Goal: Task Accomplishment & Management: Complete application form

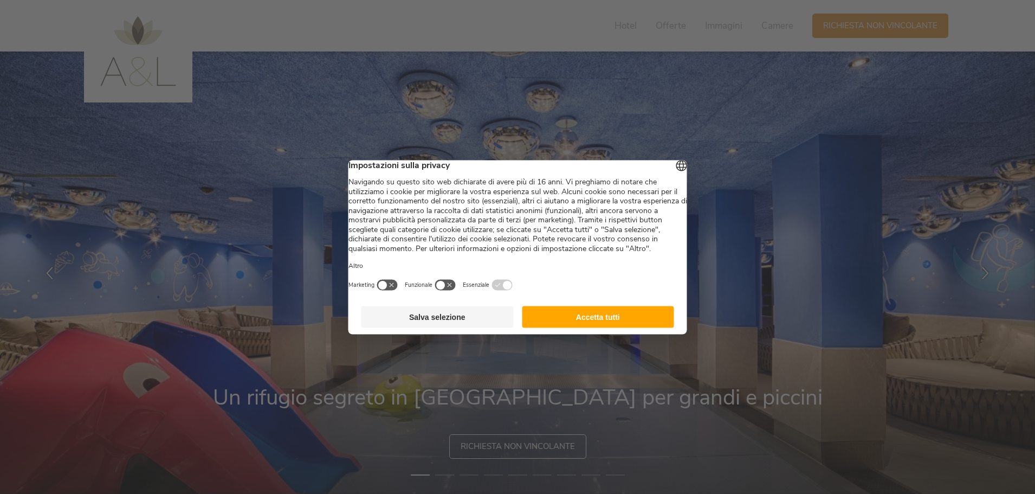
click at [463, 326] on button "Salva selezione" at bounding box center [437, 317] width 152 height 22
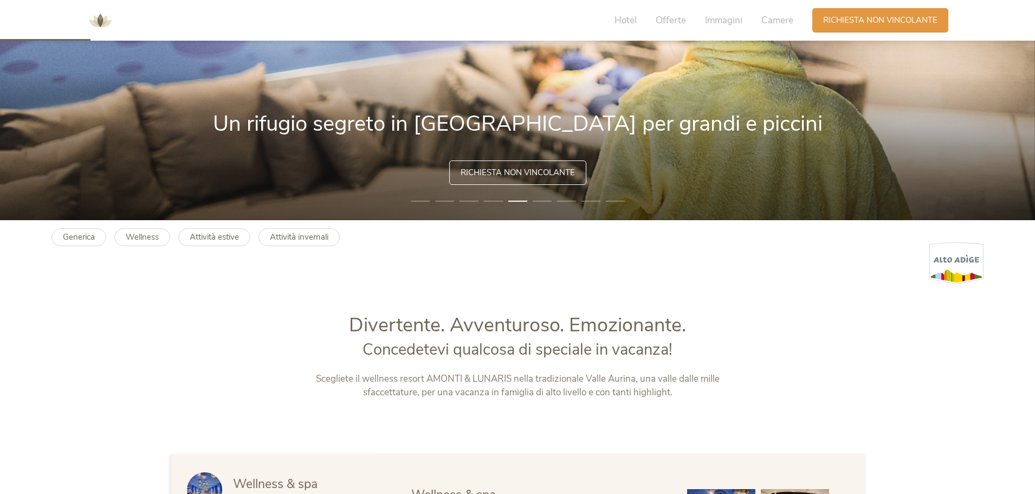
scroll to position [217, 0]
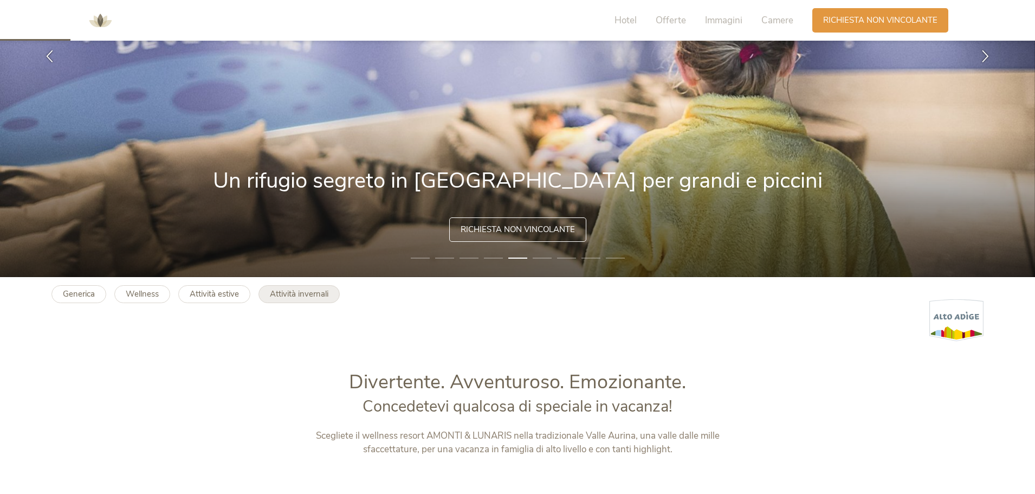
click at [308, 293] on b "Attività invernali" at bounding box center [299, 293] width 59 height 11
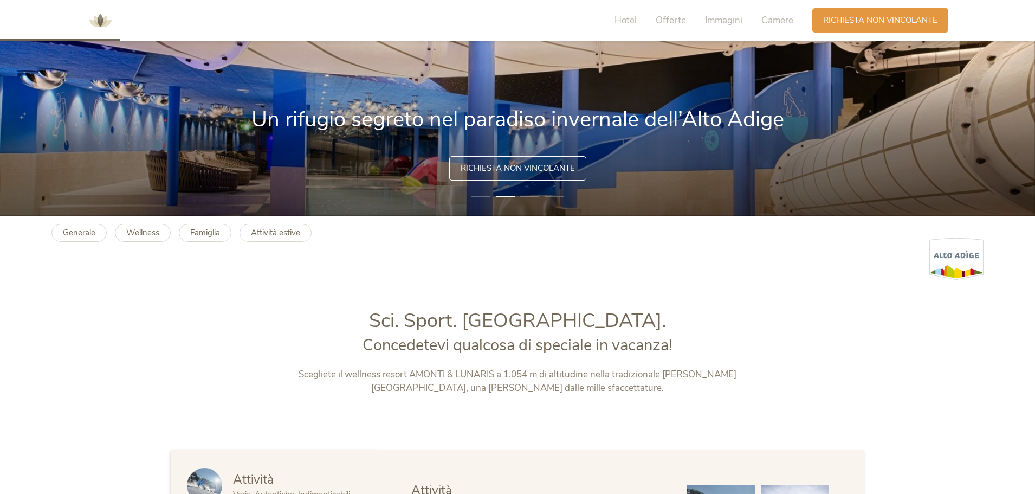
scroll to position [271, 0]
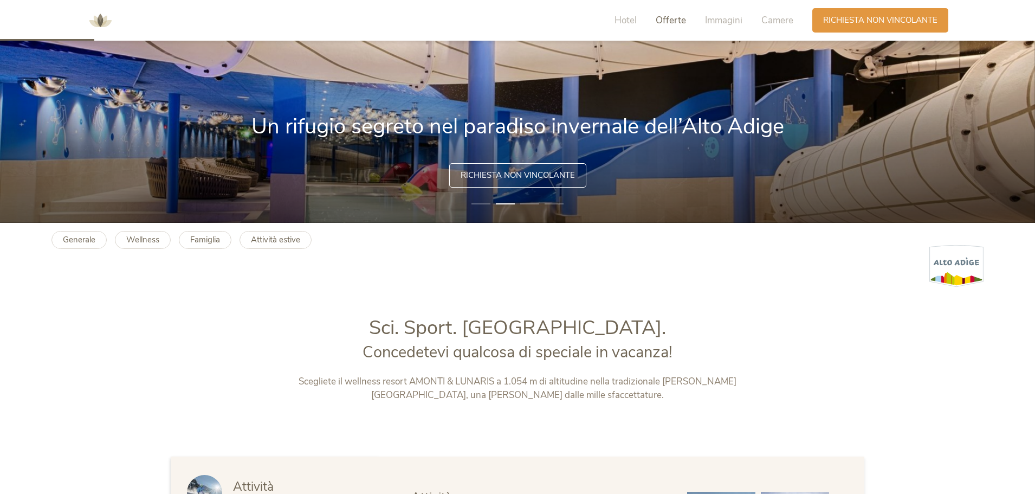
click at [670, 22] on span "Offerte" at bounding box center [671, 20] width 30 height 12
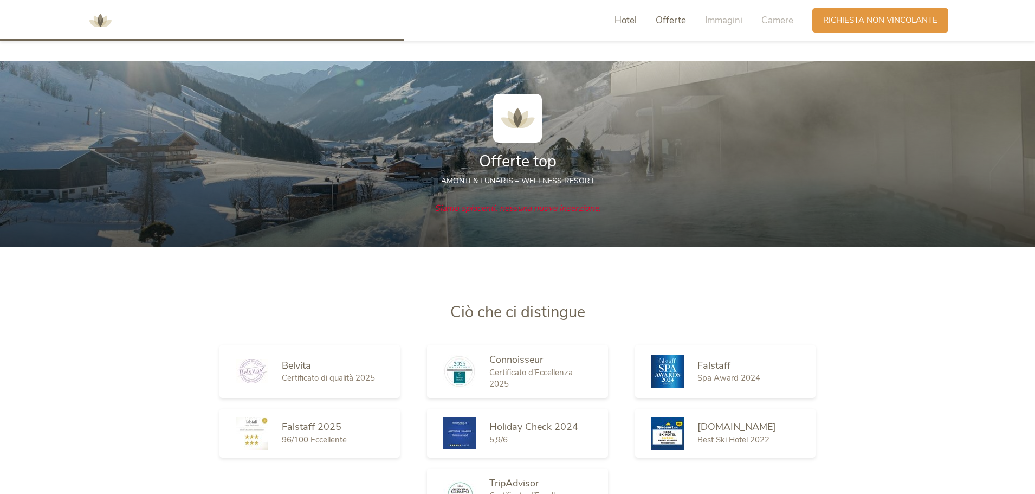
scroll to position [1175, 0]
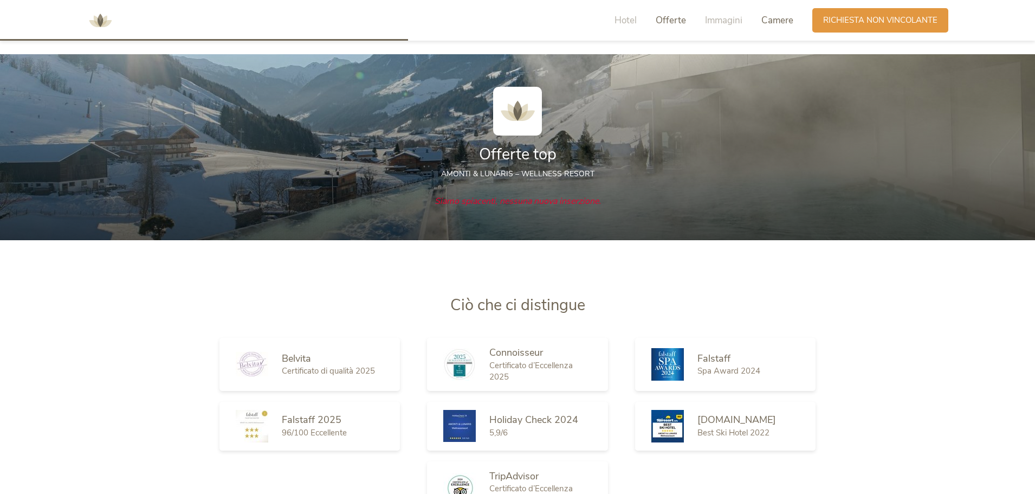
click at [770, 24] on span "Camere" at bounding box center [777, 20] width 32 height 12
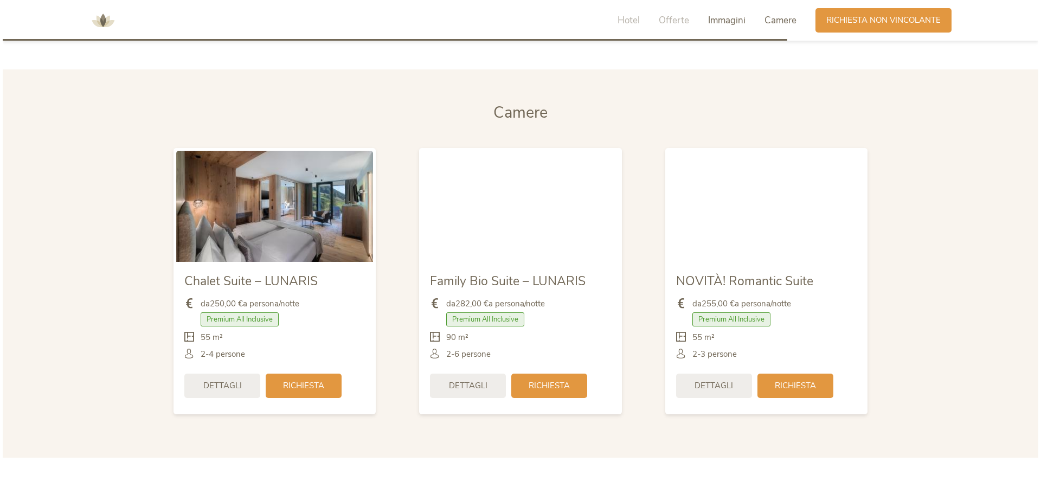
scroll to position [2288, 0]
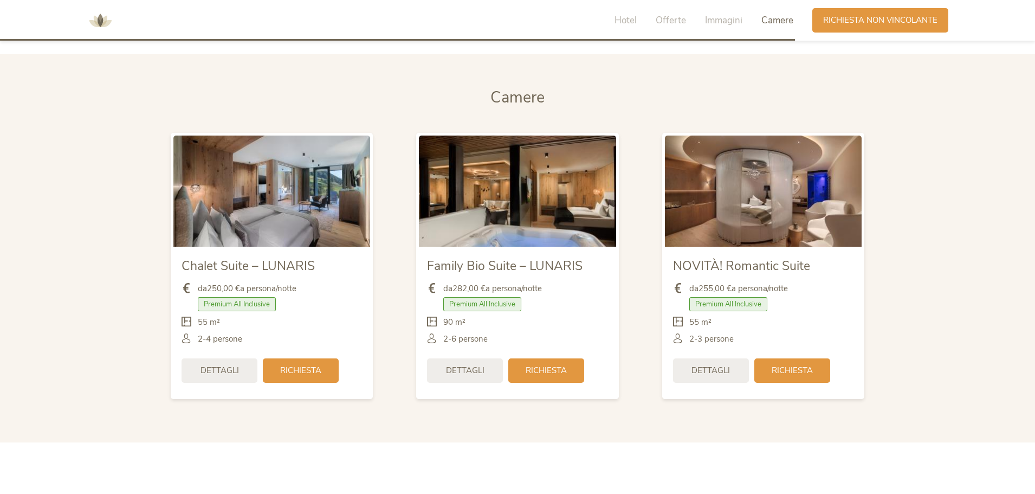
click at [264, 209] on img at bounding box center [271, 190] width 197 height 111
click at [217, 370] on span "Dettagli" at bounding box center [220, 369] width 38 height 11
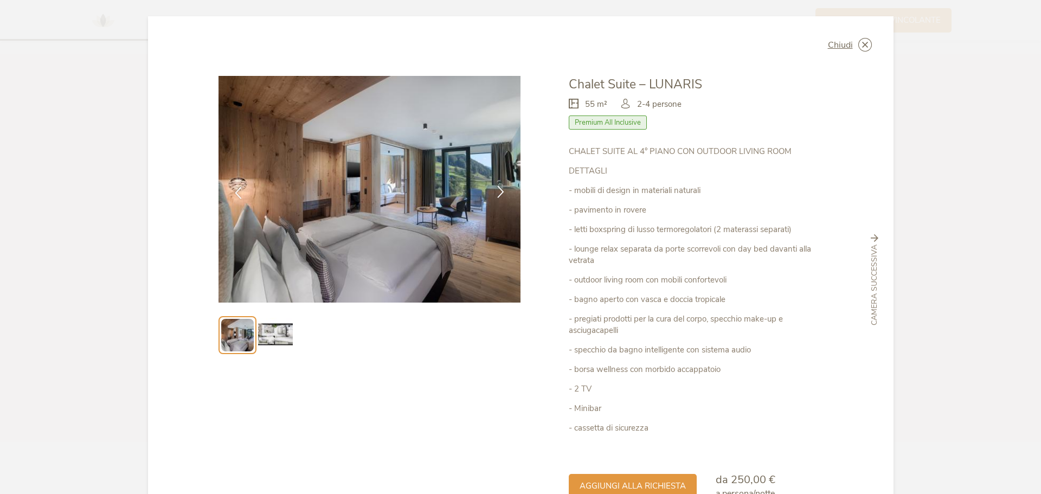
click at [496, 191] on icon at bounding box center [500, 191] width 12 height 12
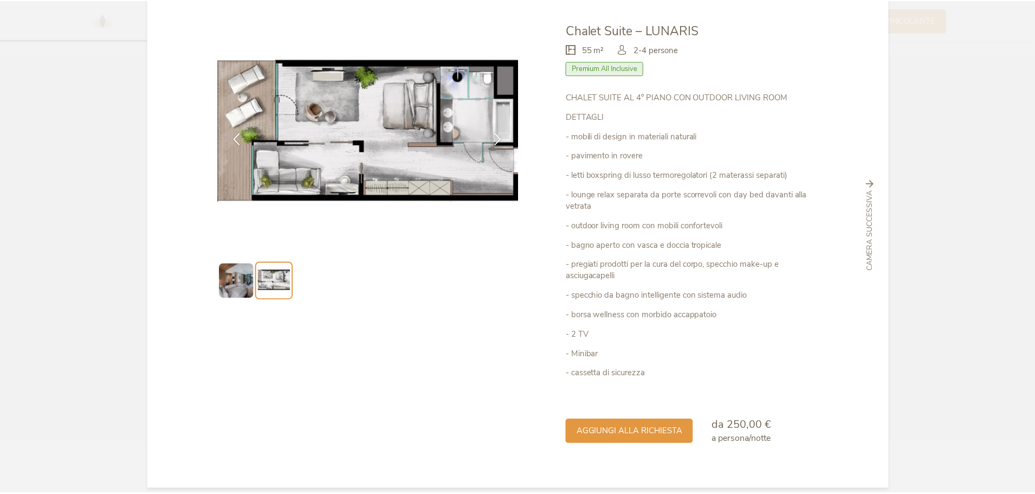
scroll to position [66, 0]
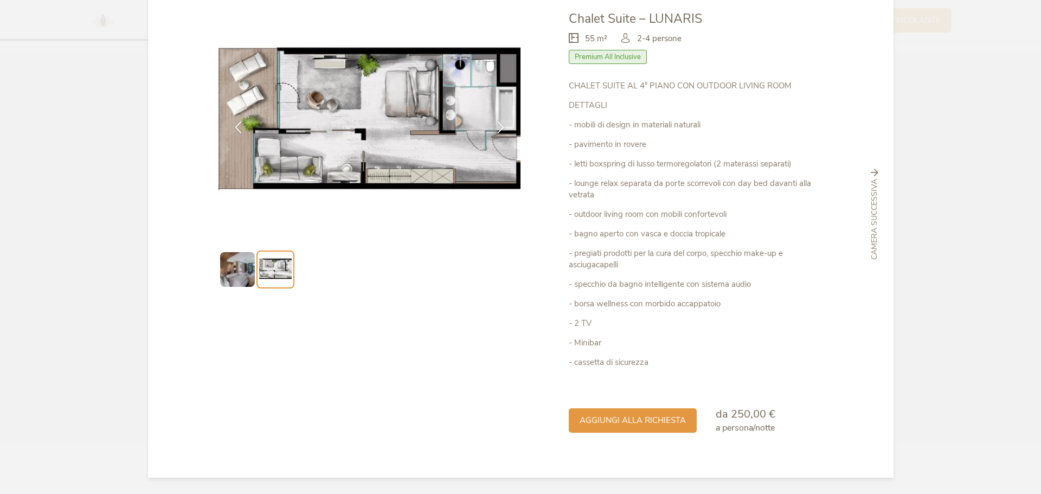
click at [870, 199] on span "Camera successiva" at bounding box center [874, 219] width 11 height 81
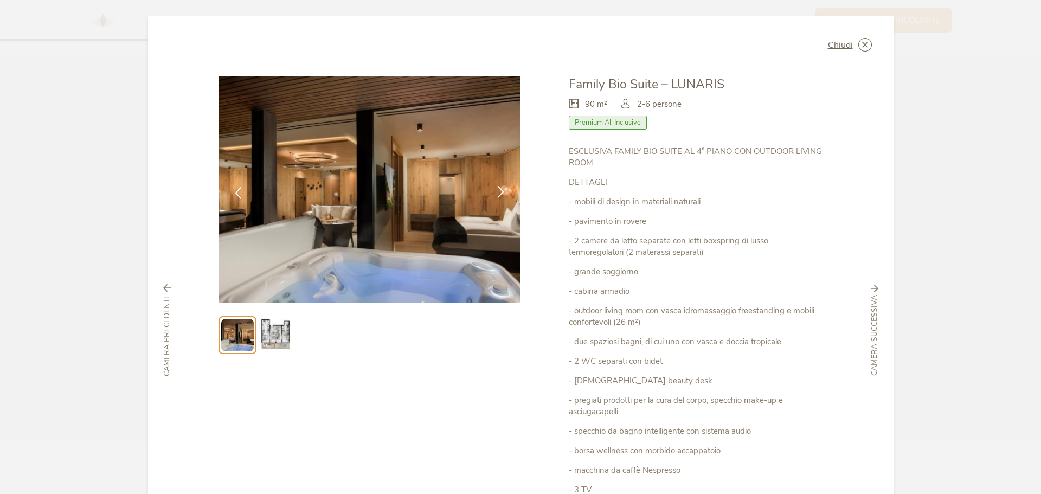
click at [497, 192] on icon at bounding box center [500, 191] width 12 height 12
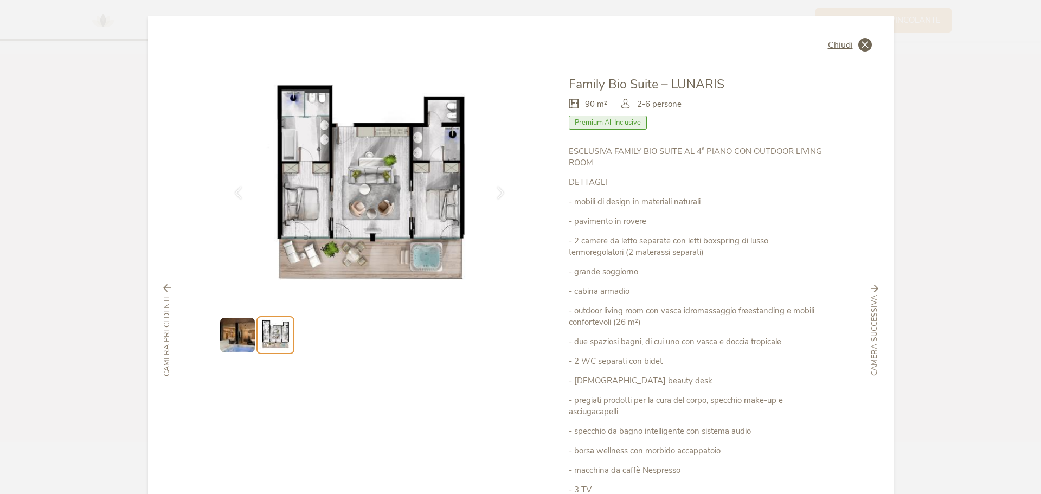
click at [841, 43] on span "Chiudi" at bounding box center [840, 45] width 25 height 9
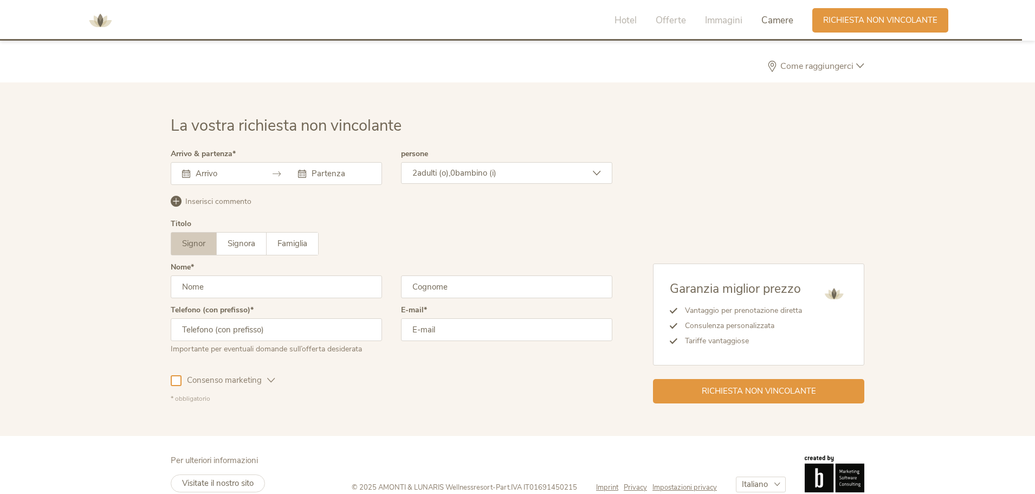
scroll to position [2978, 0]
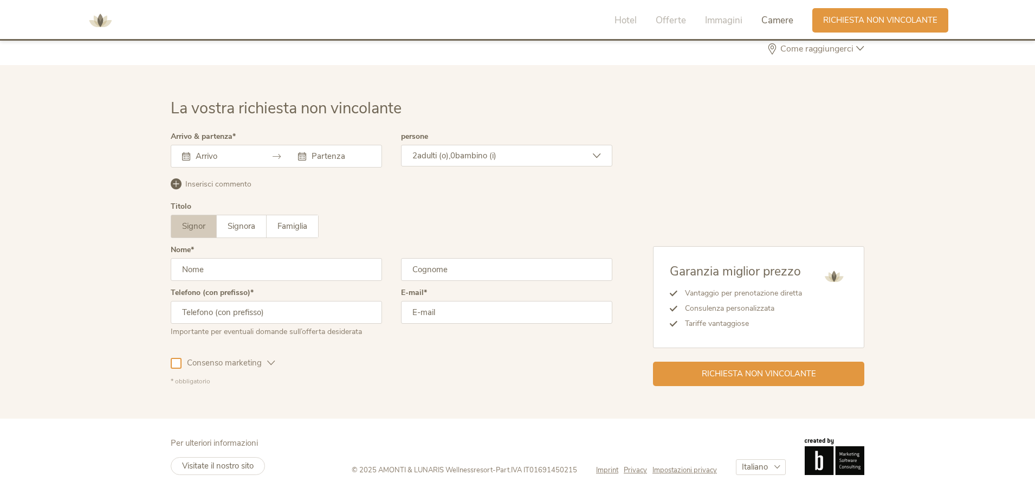
click at [178, 158] on div at bounding box center [276, 156] width 211 height 23
click at [181, 158] on div at bounding box center [276, 156] width 211 height 23
click at [186, 158] on icon at bounding box center [186, 156] width 8 height 8
click at [283, 156] on div at bounding box center [276, 156] width 211 height 23
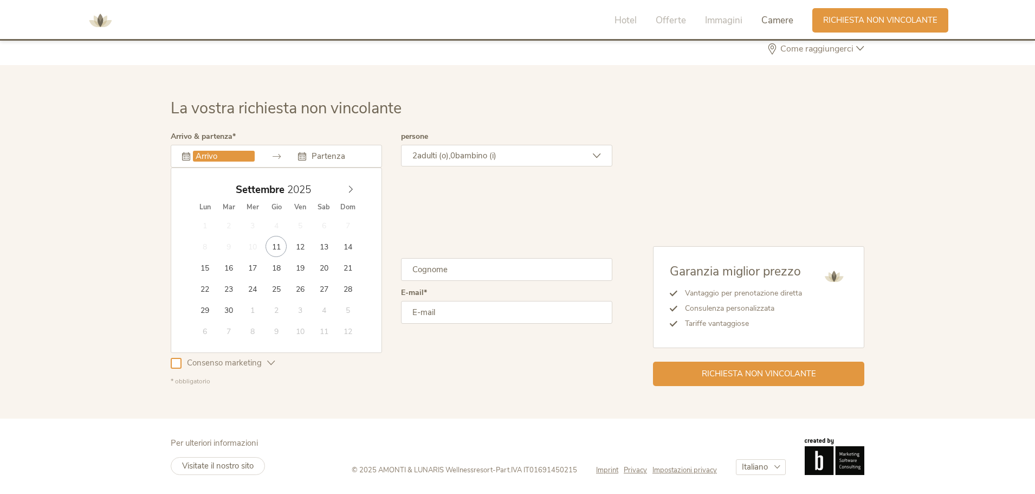
click at [224, 156] on input "text" at bounding box center [224, 156] width 62 height 11
click at [357, 192] on span at bounding box center [350, 186] width 18 height 15
type input "2026"
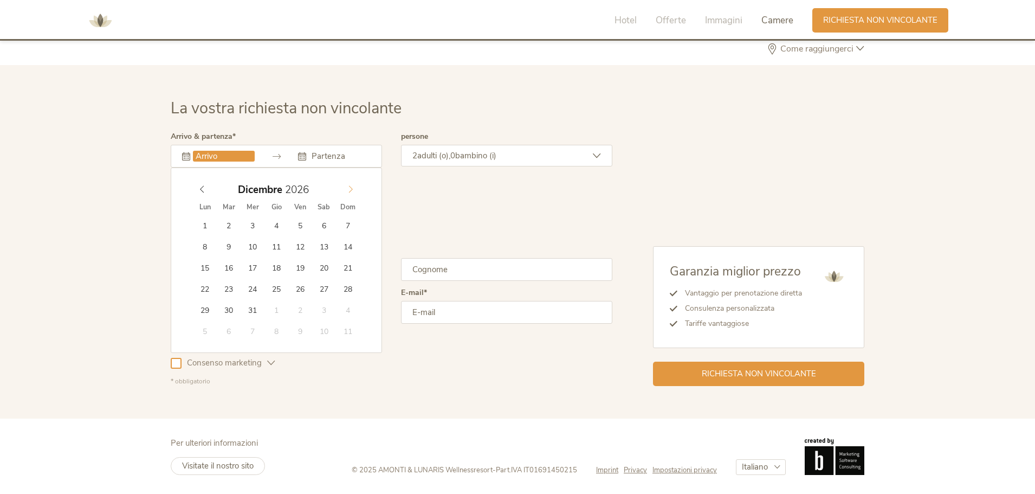
click at [357, 192] on span at bounding box center [350, 186] width 18 height 15
type input "01.01.2026"
type input "2026"
type input "04.01.2026"
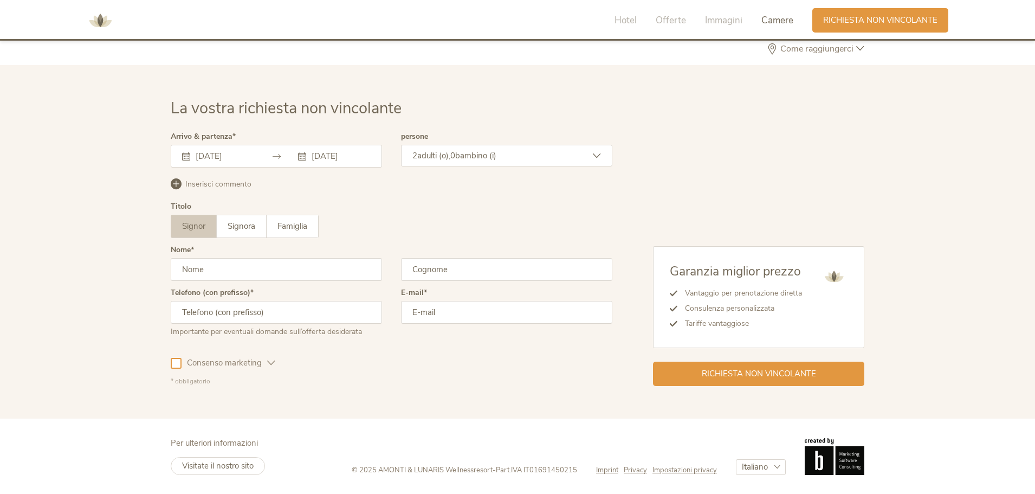
click at [544, 164] on div "2 adulti (o), 0 bambino (i)" at bounding box center [506, 156] width 211 height 22
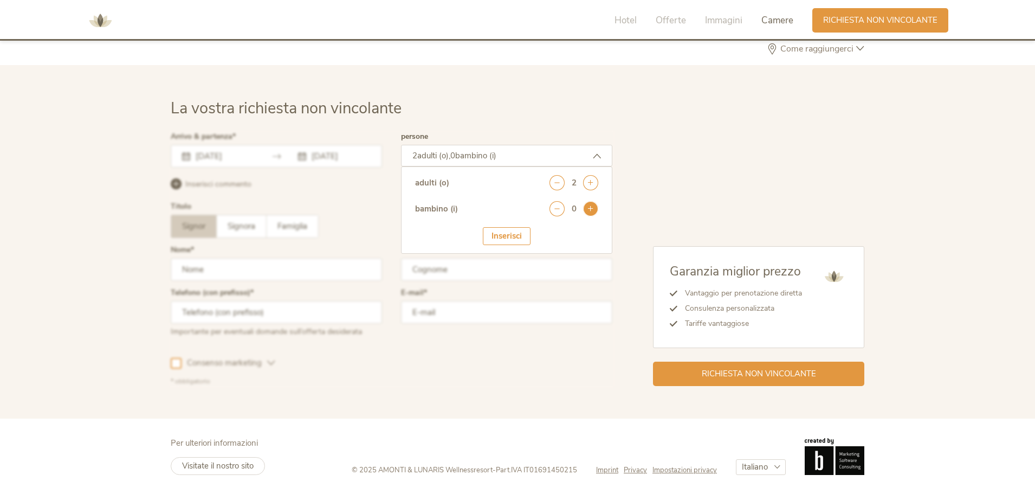
click at [585, 207] on icon at bounding box center [590, 208] width 15 height 15
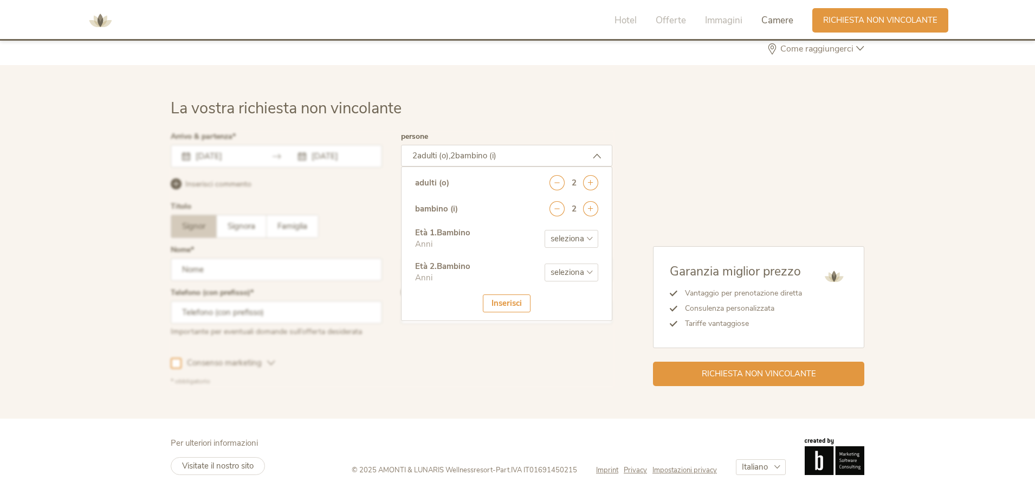
click at [590, 234] on select "seleziona 0 1 2 3 4 5 6 7 8 9 10 11 12 13 14 15 16 17" at bounding box center [572, 239] width 54 height 18
select select "15"
click at [545, 230] on select "seleziona 0 1 2 3 4 5 6 7 8 9 10 11 12 13 14 15 16 17" at bounding box center [572, 239] width 54 height 18
click at [571, 270] on select "seleziona 0 1 2 3 4 5 6 7 8 9 10 11 12 13 14 15 16 17" at bounding box center [572, 272] width 54 height 18
select select "15"
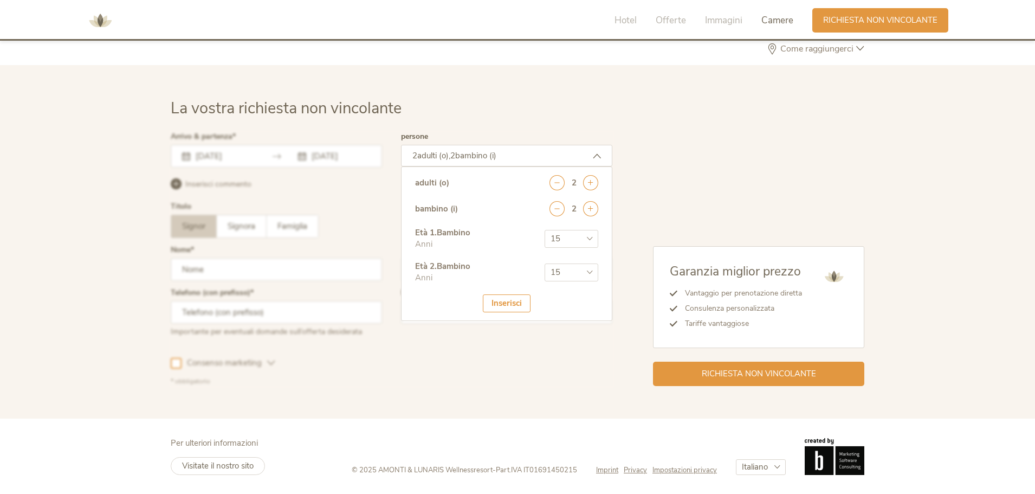
click at [545, 263] on select "seleziona 0 1 2 3 4 5 6 7 8 9 10 11 12 13 14 15 16 17" at bounding box center [572, 272] width 54 height 18
click at [515, 303] on div "Inserisci" at bounding box center [507, 303] width 48 height 18
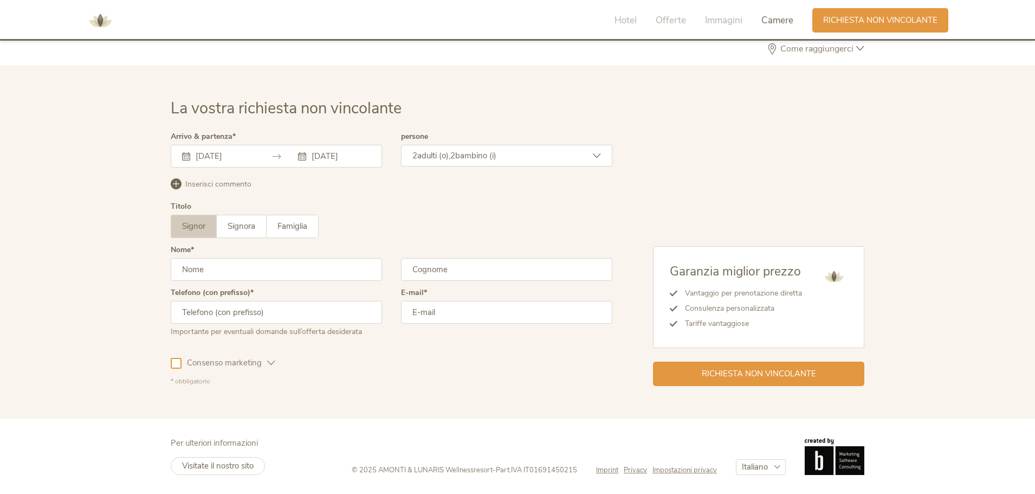
click at [276, 266] on input "text" at bounding box center [276, 269] width 211 height 23
type input "SONIA"
type input "FORELLI"
type input "3355870068"
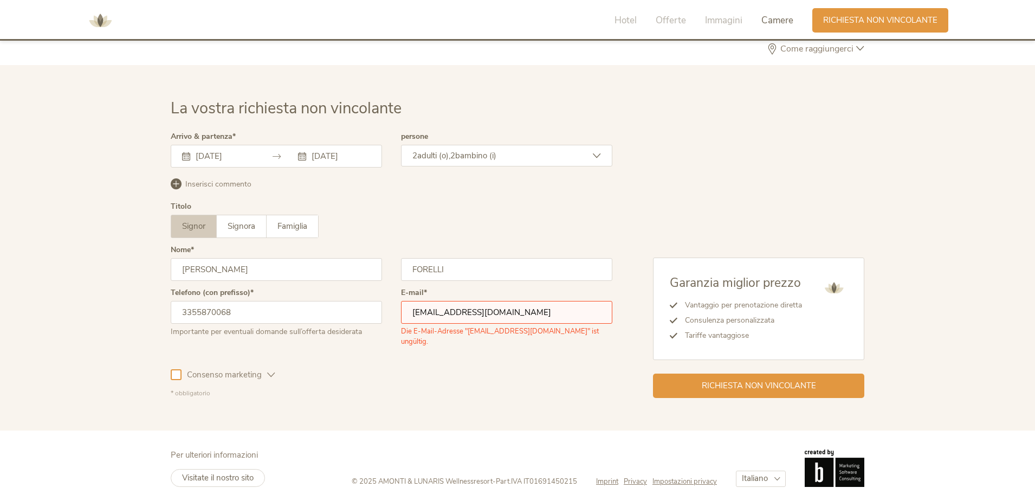
click at [445, 314] on input "FORELL03@forellicromature.191.it" at bounding box center [506, 312] width 211 height 23
click at [177, 378] on div at bounding box center [176, 374] width 11 height 11
click at [739, 379] on span "Richiesta non vincolante" at bounding box center [759, 384] width 114 height 11
click at [557, 315] on input "forell03@forellicromature.191.it" at bounding box center [506, 312] width 211 height 23
drag, startPoint x: 549, startPoint y: 315, endPoint x: 533, endPoint y: 324, distance: 18.2
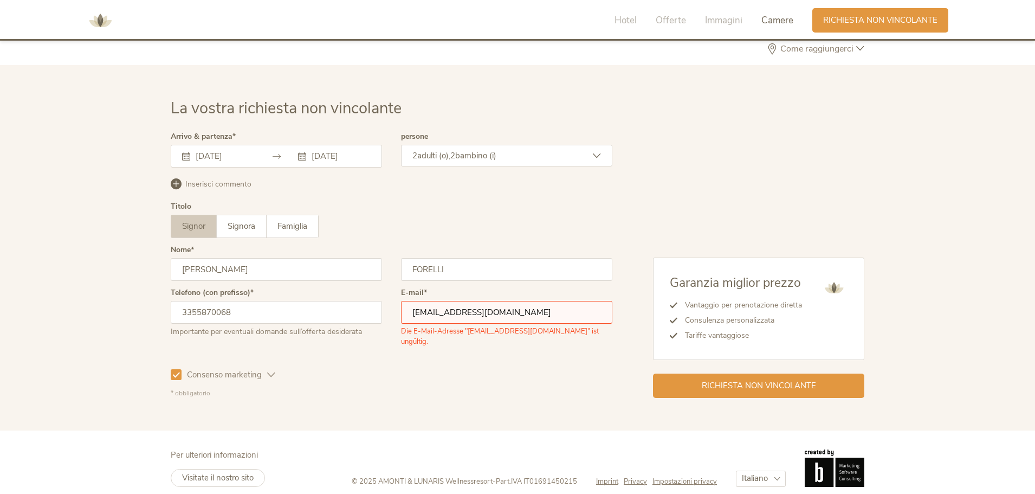
click at [533, 324] on div "forell03@forellicromature.191.it Die E-Mail-Adresse "forell03@forellicromature.…" at bounding box center [506, 325] width 211 height 48
drag, startPoint x: 554, startPoint y: 318, endPoint x: 482, endPoint y: 318, distance: 72.1
click at [482, 318] on input "FORELL03@forellicromature.191.it" at bounding box center [506, 312] width 211 height 23
click at [306, 320] on input "3355870068" at bounding box center [276, 312] width 211 height 23
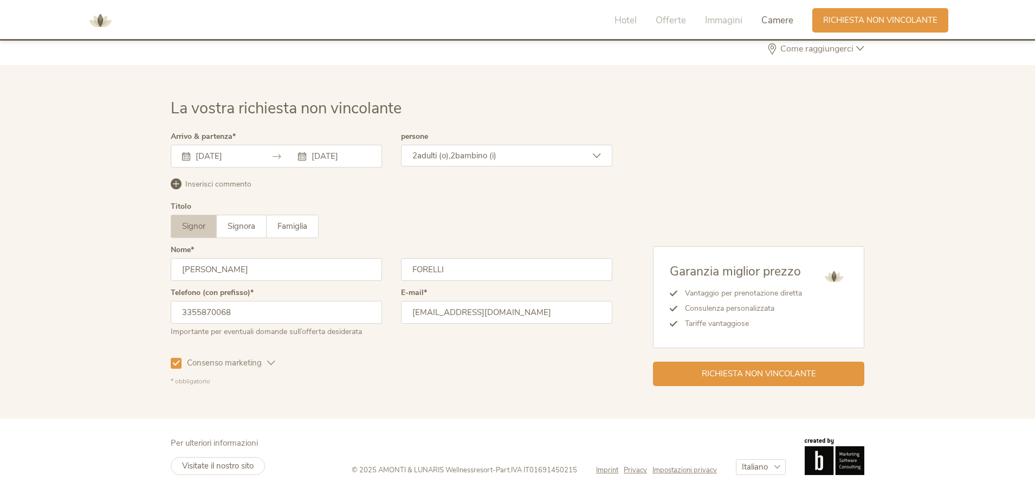
click at [488, 312] on input "sforelli7@gmail.com" at bounding box center [506, 312] width 211 height 23
drag, startPoint x: 488, startPoint y: 312, endPoint x: 403, endPoint y: 309, distance: 84.6
click at [403, 309] on input "sforelli7@gmail.com" at bounding box center [506, 312] width 211 height 23
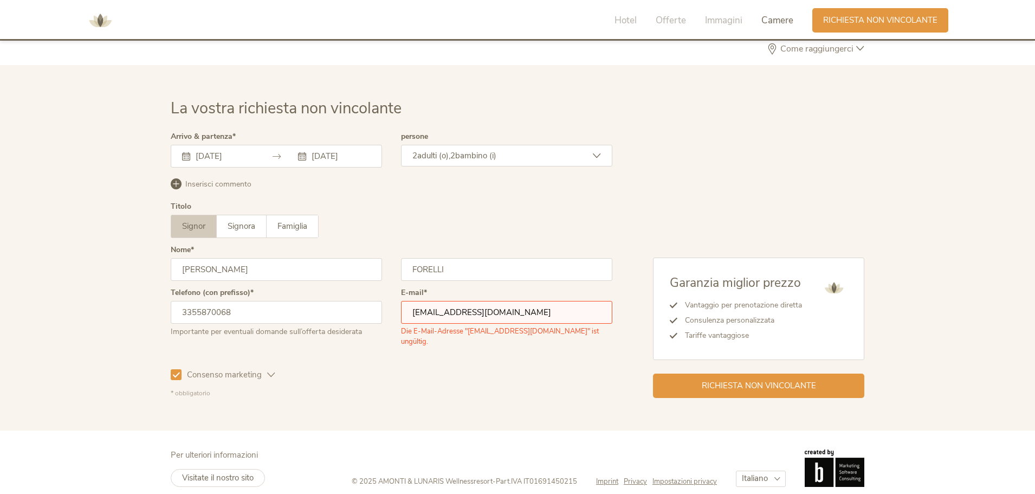
click at [348, 389] on div "* obbligatorio" at bounding box center [392, 393] width 442 height 9
drag, startPoint x: 554, startPoint y: 315, endPoint x: 398, endPoint y: 314, distance: 155.5
click at [398, 314] on div "Telefono (con prefisso) 3355870068 Importante per eventuali domande sull’offert…" at bounding box center [392, 323] width 442 height 68
type input "sforelli7@gmail.com"
click at [751, 379] on span "Richiesta non vincolante" at bounding box center [759, 384] width 114 height 11
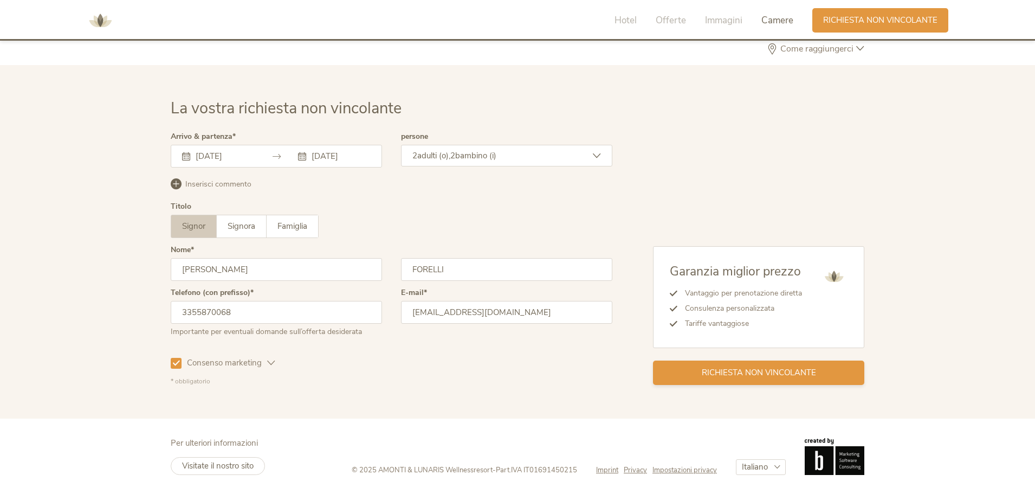
click at [751, 372] on span "Richiesta non vincolante" at bounding box center [759, 372] width 114 height 11
